Goal: Complete application form

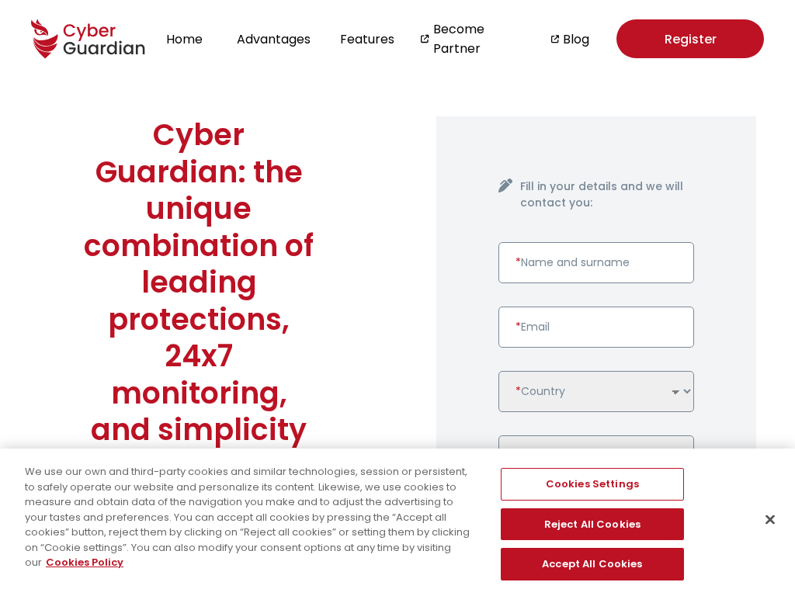
type input "1"
type input "h23@4j0t.cqbd"
type input "1"
type input "731856568"
checkbox input "false"
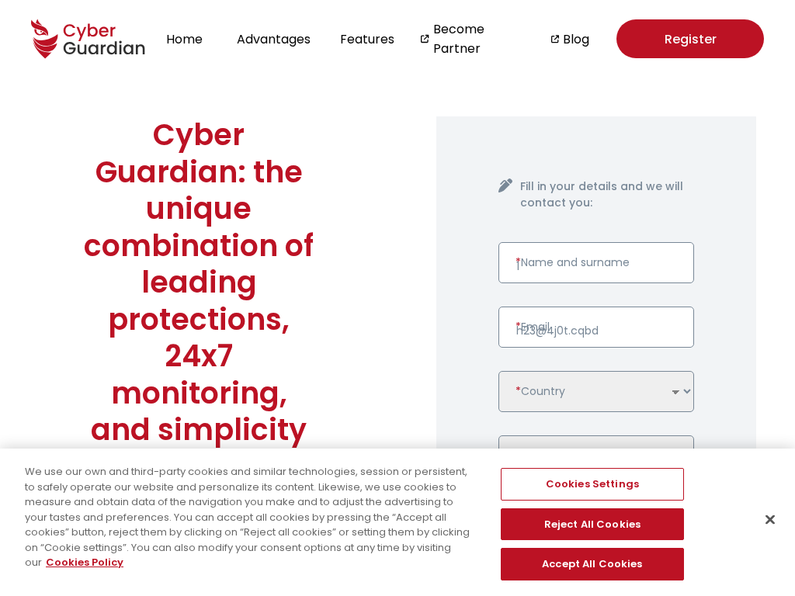
checkbox input "false"
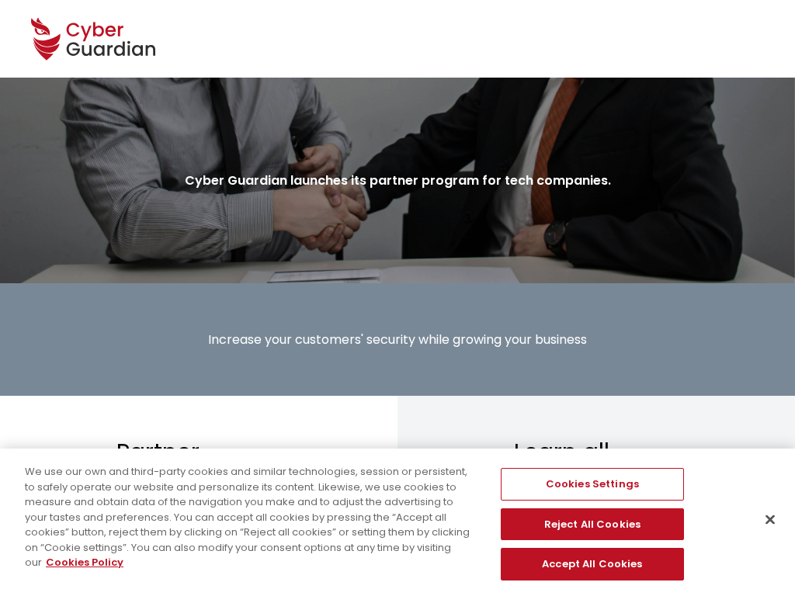
type input "John"
type input "mpa@dqn.kqo"
type input ",06123362"
type input "John"
checkbox input "false"
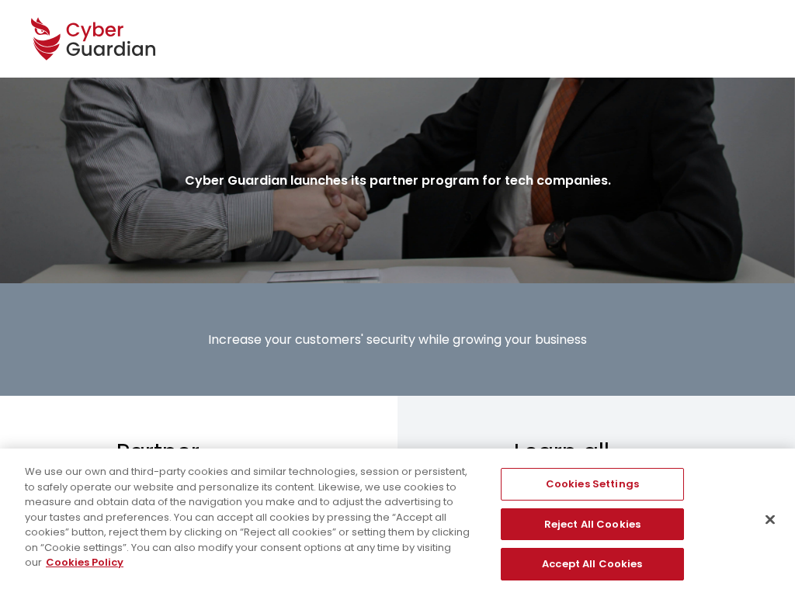
checkbox input "false"
